Goal: Task Accomplishment & Management: Complete application form

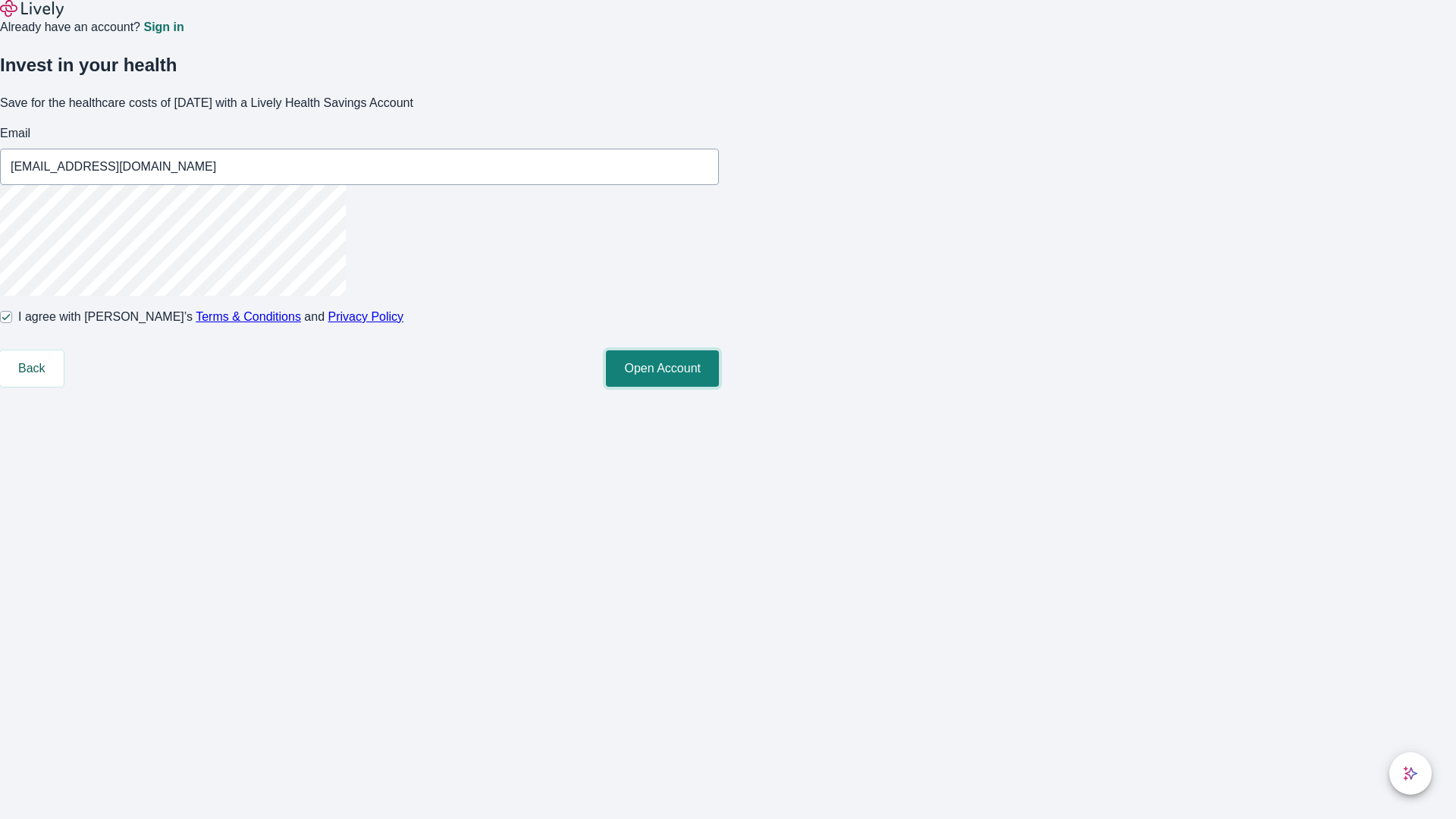
click at [719, 387] on button "Open Account" at bounding box center [663, 369] width 113 height 37
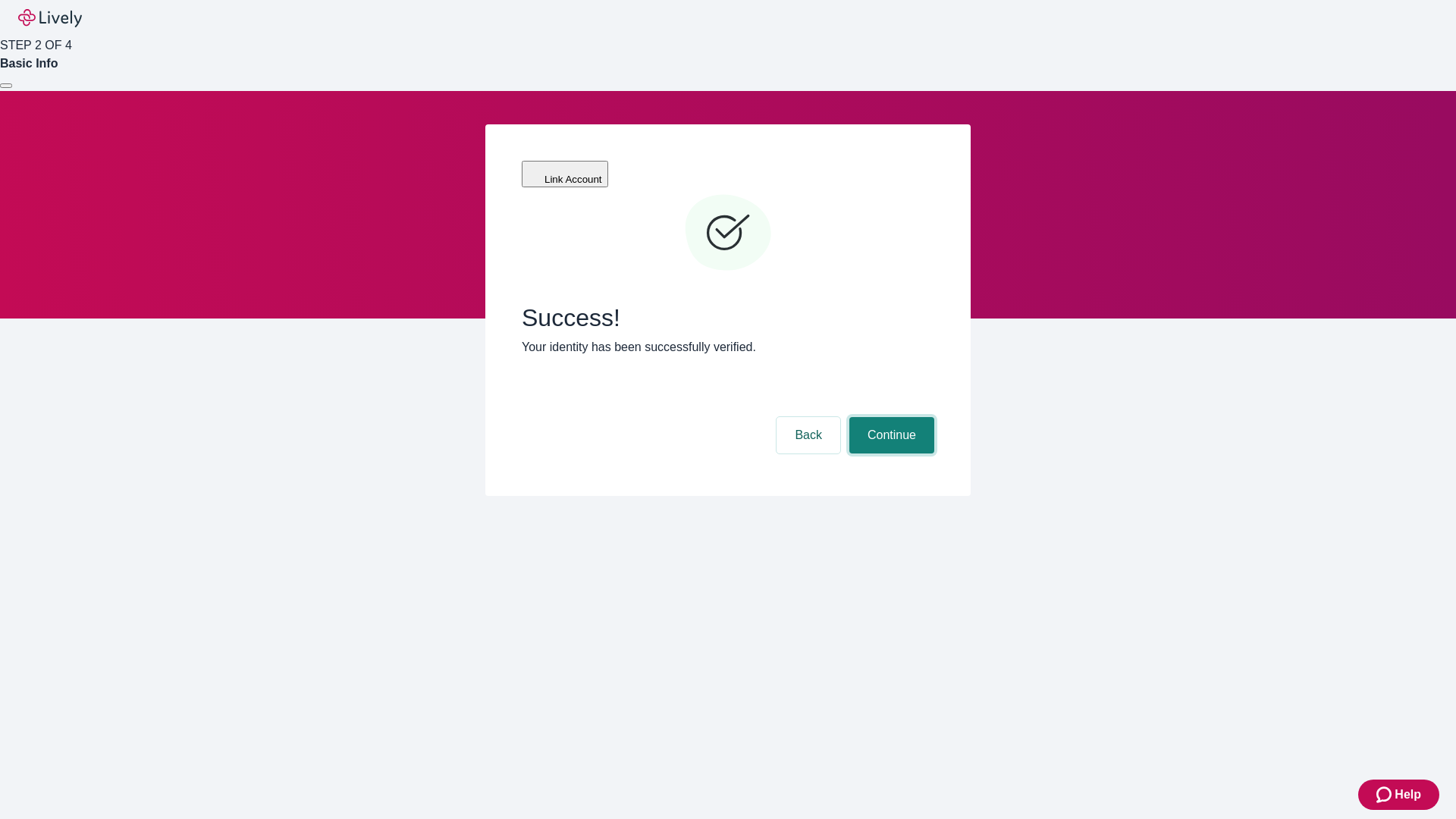
click at [890, 417] on button "Continue" at bounding box center [892, 435] width 85 height 37
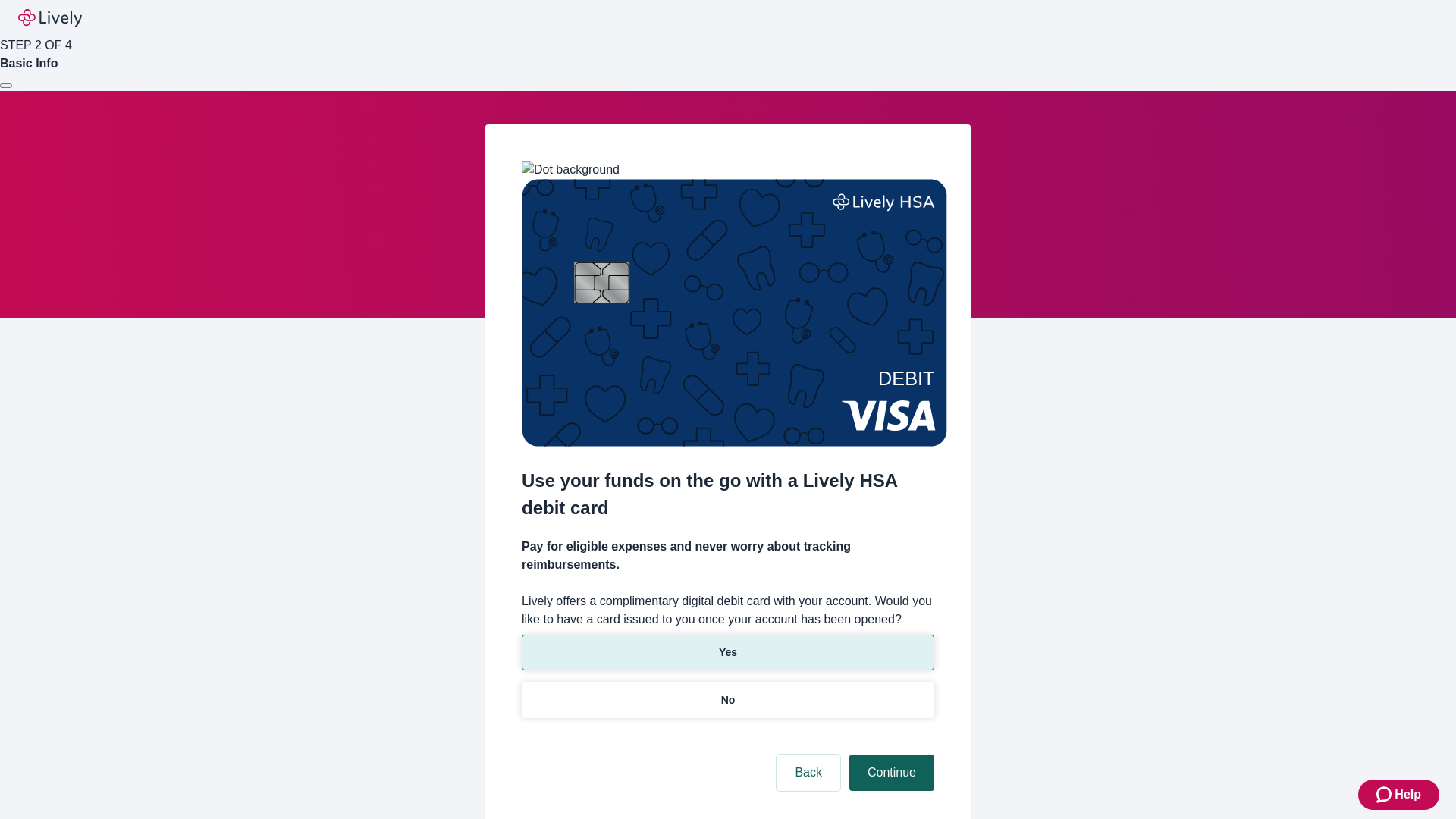
click at [728, 693] on p "No" at bounding box center [728, 700] width 14 height 16
click at [890, 755] on button "Continue" at bounding box center [892, 773] width 85 height 37
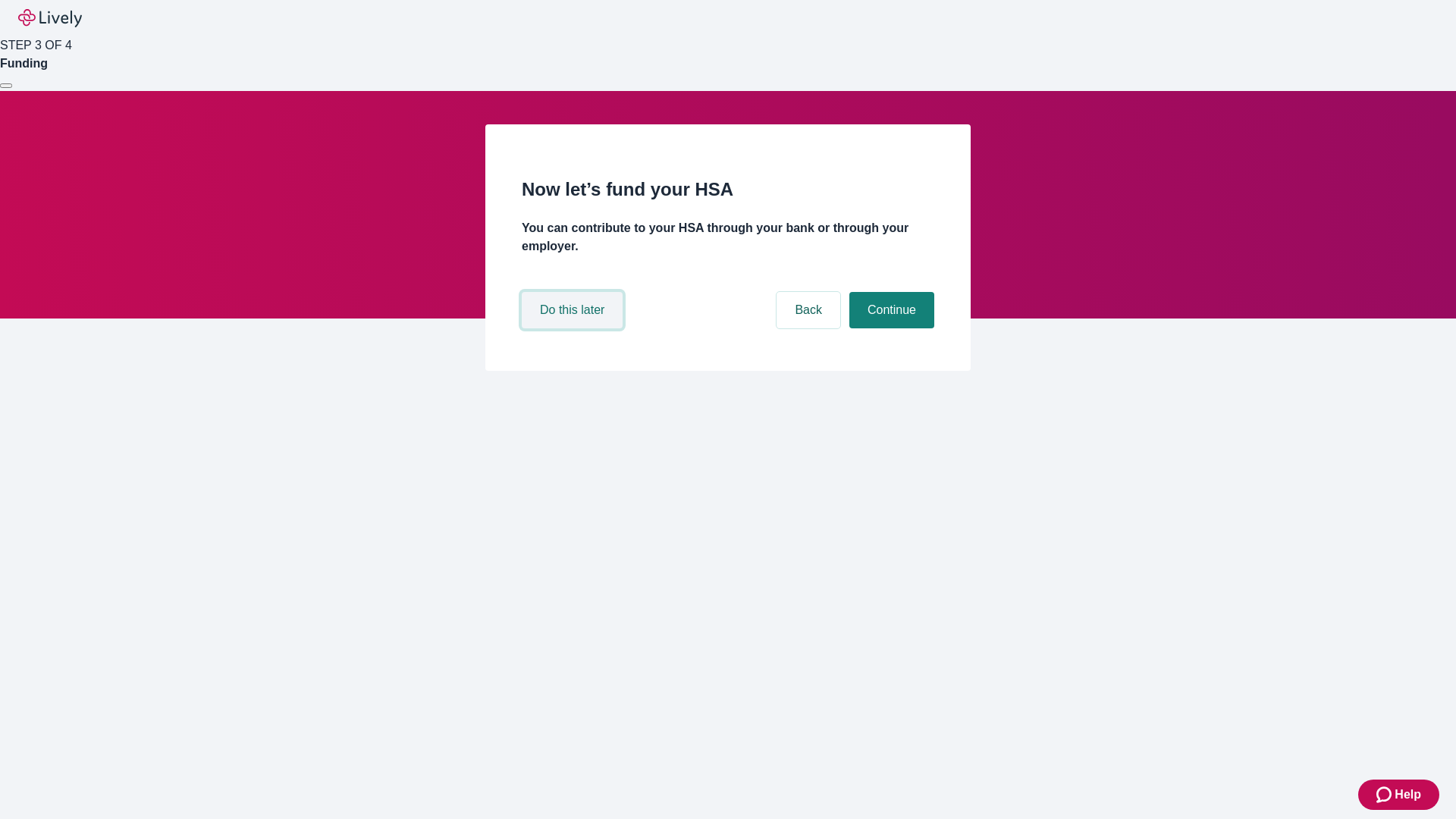
click at [574, 328] on button "Do this later" at bounding box center [571, 311] width 100 height 37
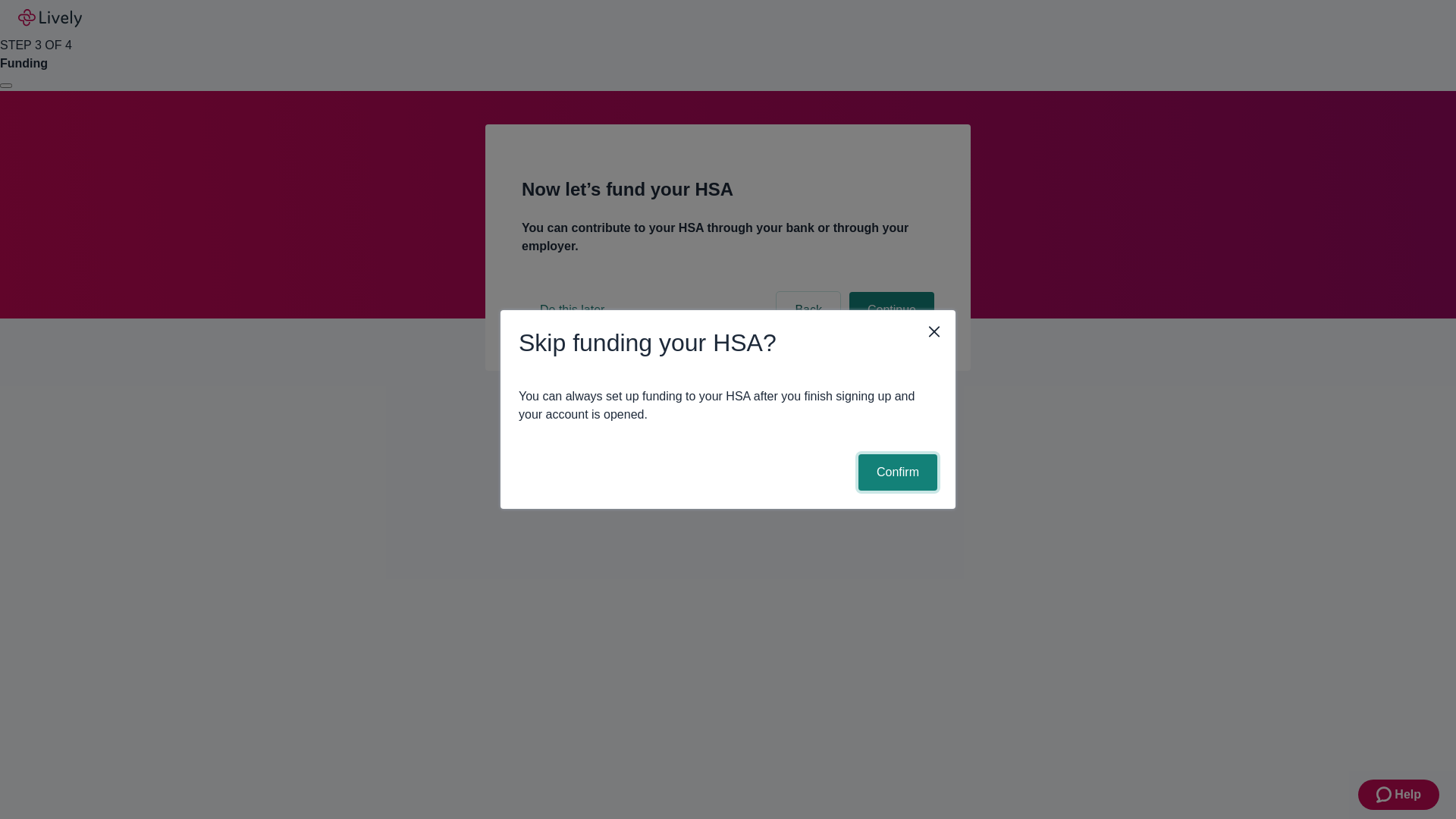
click at [896, 473] on button "Confirm" at bounding box center [898, 473] width 79 height 37
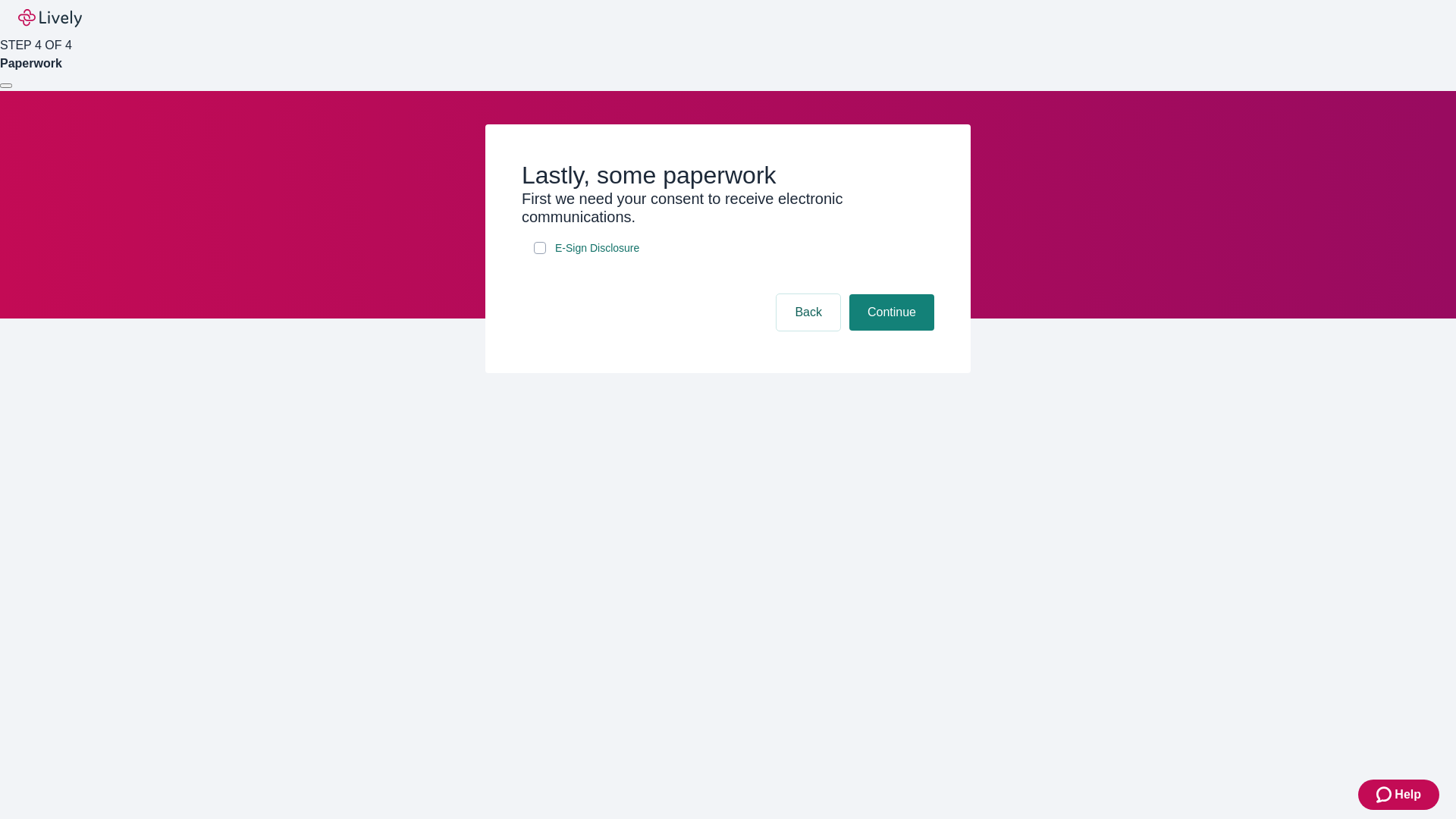
click at [540, 254] on input "E-Sign Disclosure" at bounding box center [540, 248] width 12 height 12
checkbox input "true"
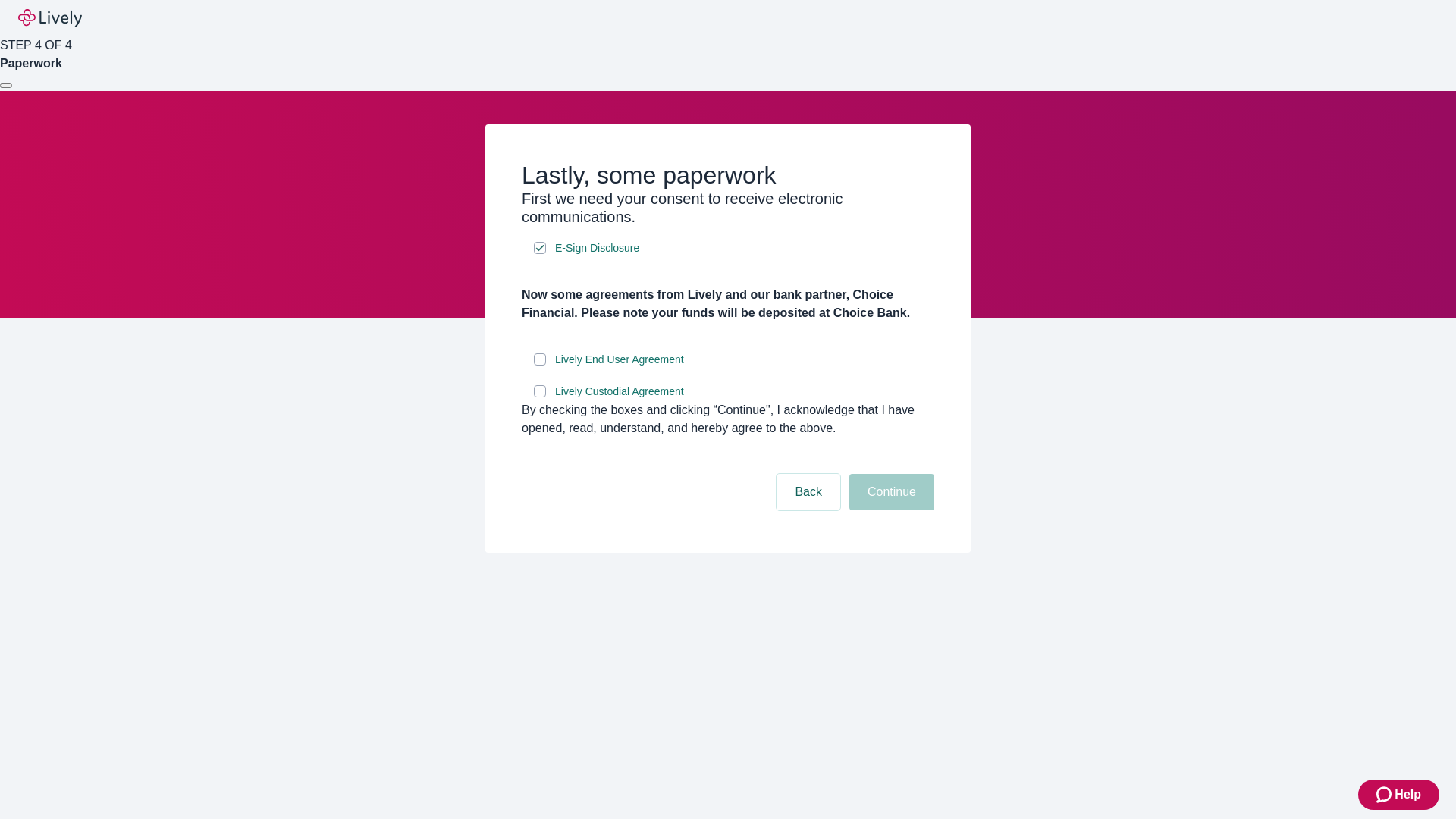
click at [540, 365] on input "Lively End User Agreement" at bounding box center [540, 360] width 12 height 12
checkbox input "true"
click at [540, 398] on input "Lively Custodial Agreement" at bounding box center [540, 391] width 12 height 12
checkbox input "true"
click at [890, 511] on button "Continue" at bounding box center [892, 493] width 85 height 37
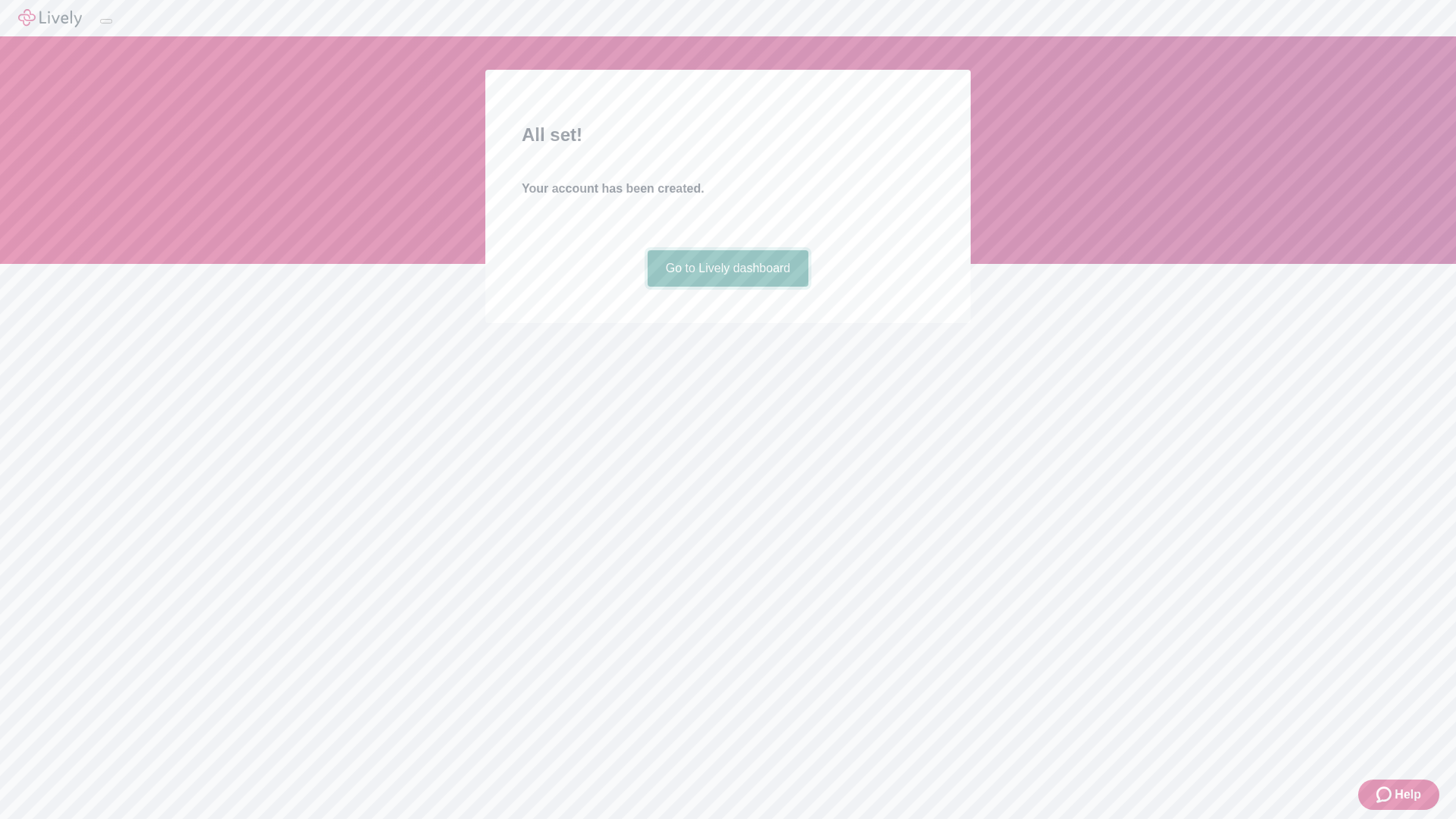
click at [728, 287] on link "Go to Lively dashboard" at bounding box center [728, 268] width 162 height 37
